Goal: Information Seeking & Learning: Learn about a topic

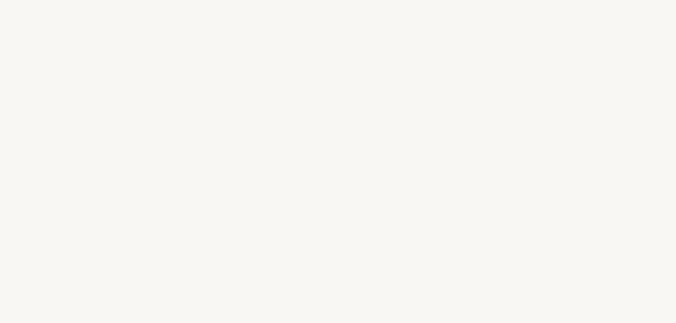
click at [149, 152] on div "C o m m e n ç o n s p a r q u e l q u e s q u e s t i o n s" at bounding box center [338, 147] width 676 height 26
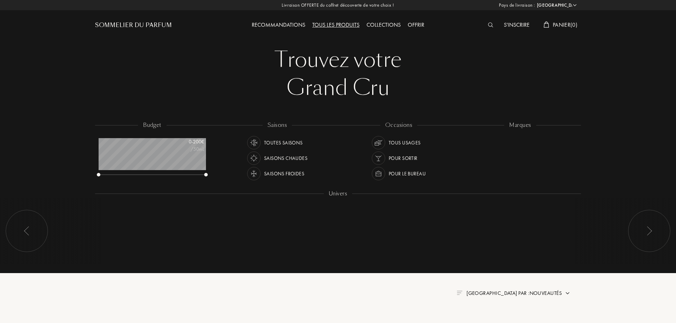
select select "FR"
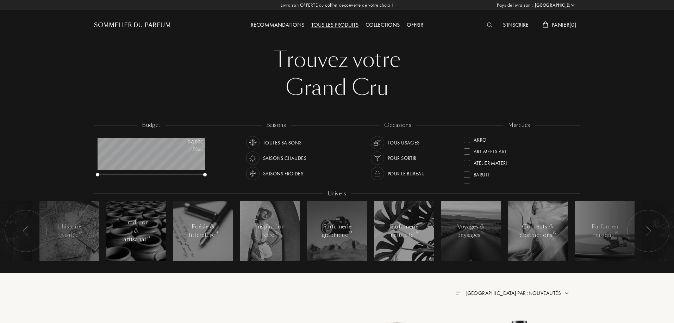
click at [165, 22] on div "Sommelier du Parfum" at bounding box center [132, 25] width 77 height 8
select select "FR"
